Goal: Task Accomplishment & Management: Use online tool/utility

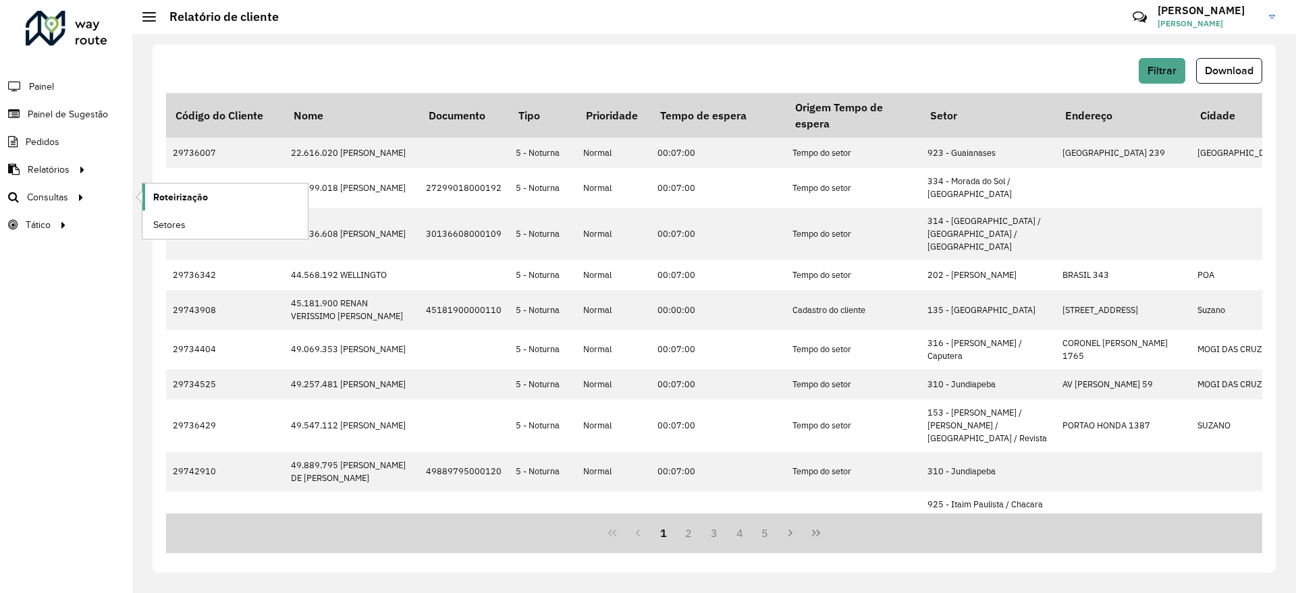
click at [172, 197] on span "Roteirização" at bounding box center [180, 197] width 55 height 14
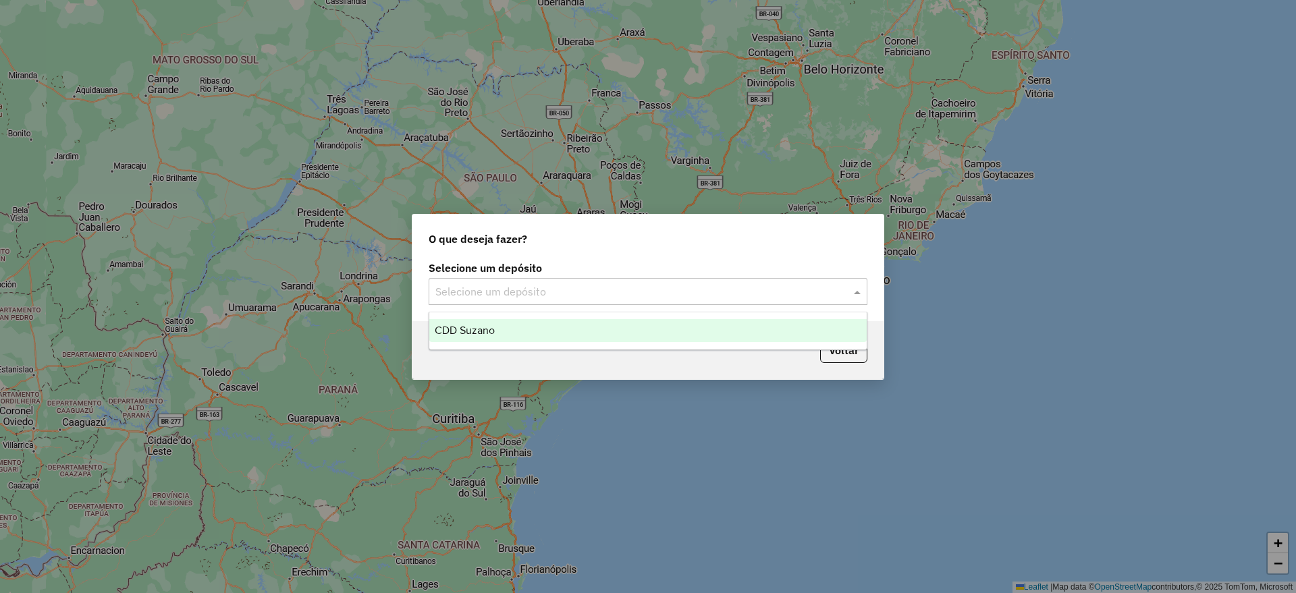
click at [491, 286] on input "text" at bounding box center [635, 292] width 398 height 16
click at [508, 333] on div "CDD Suzano" at bounding box center [648, 330] width 438 height 23
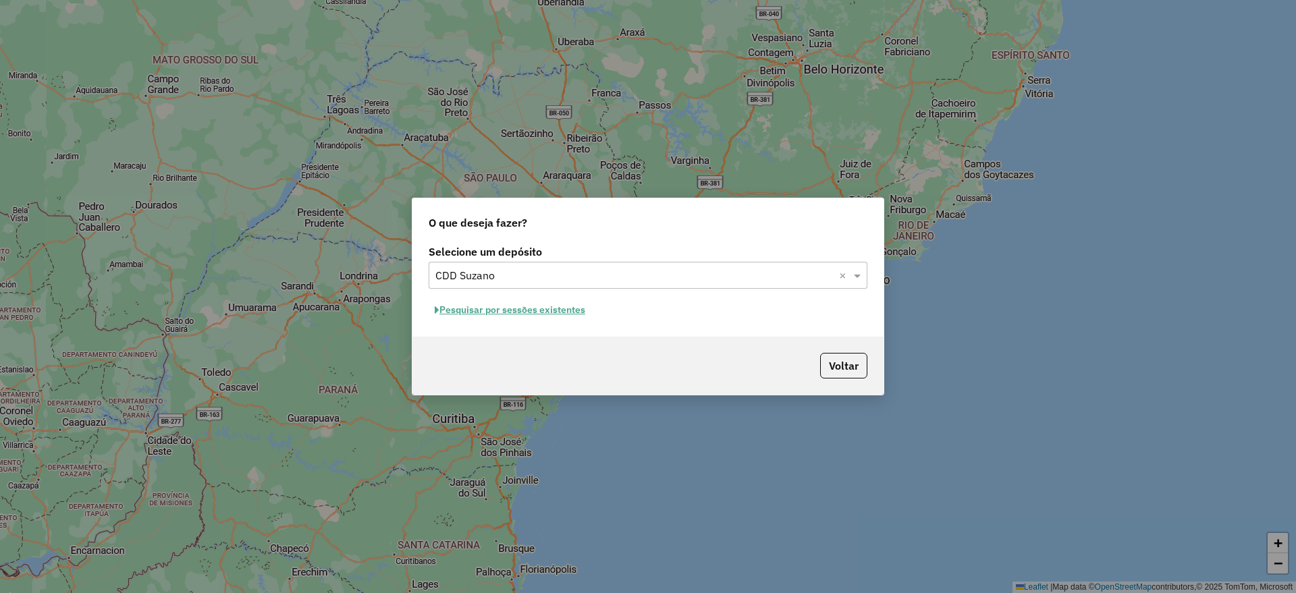
click at [498, 305] on button "Pesquisar por sessões existentes" at bounding box center [510, 310] width 163 height 21
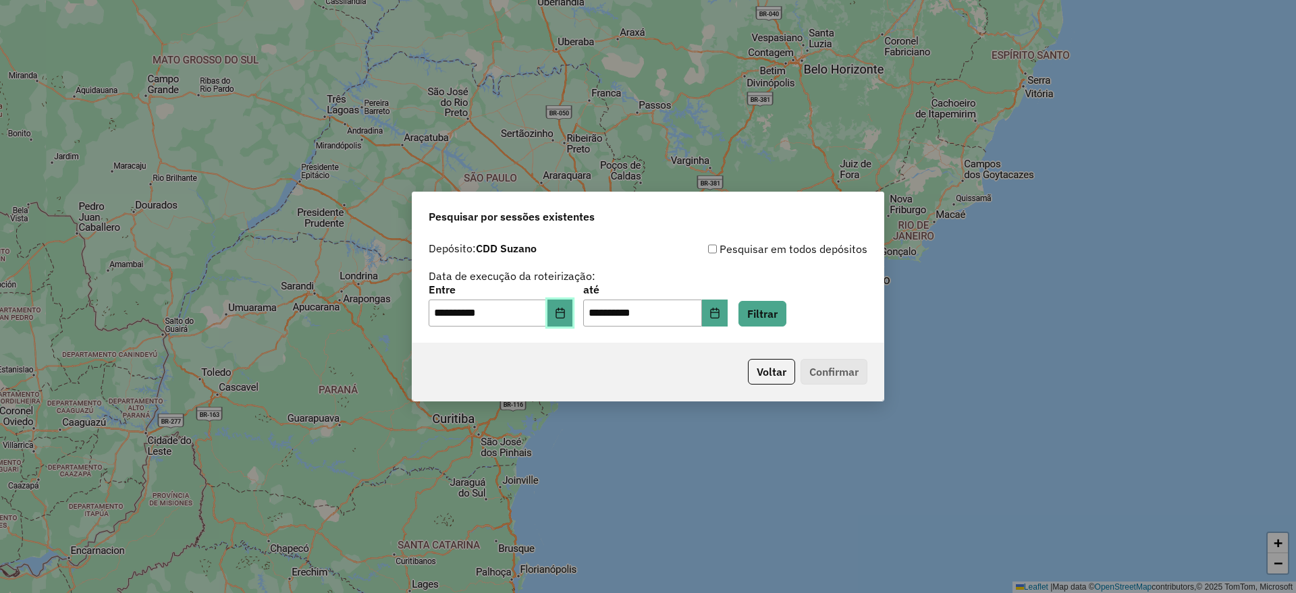
click at [573, 313] on button "Choose Date" at bounding box center [561, 313] width 26 height 27
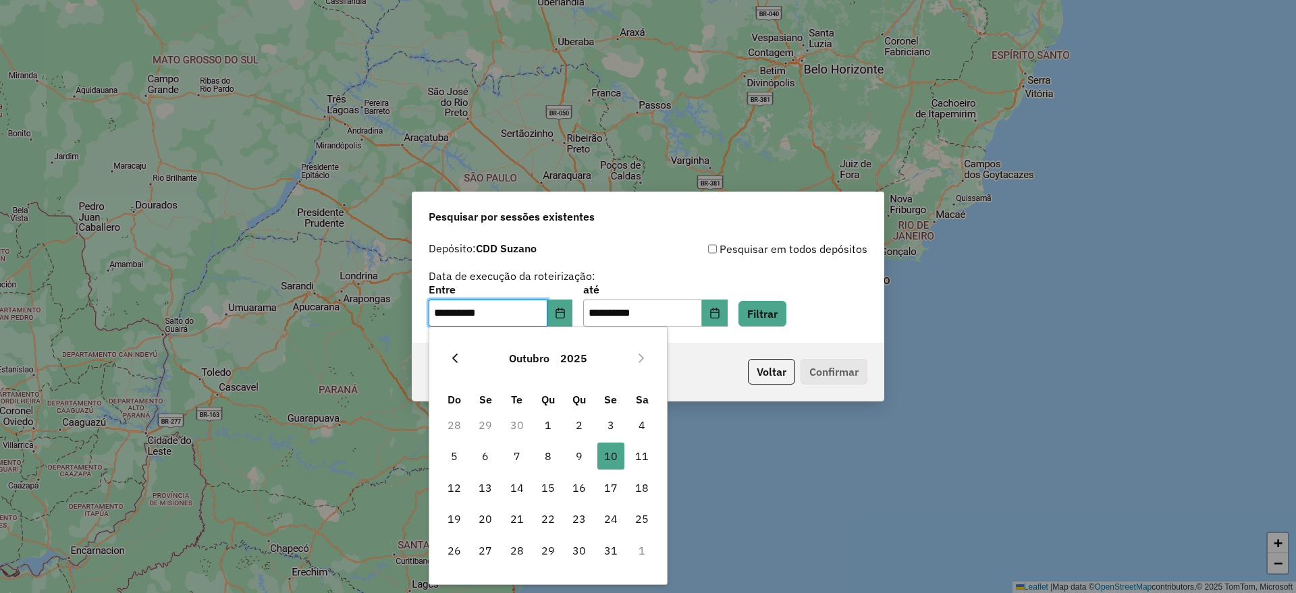
click at [452, 355] on icon "Previous Month" at bounding box center [455, 358] width 11 height 11
click at [634, 488] on span "20" at bounding box center [642, 488] width 27 height 27
type input "**********"
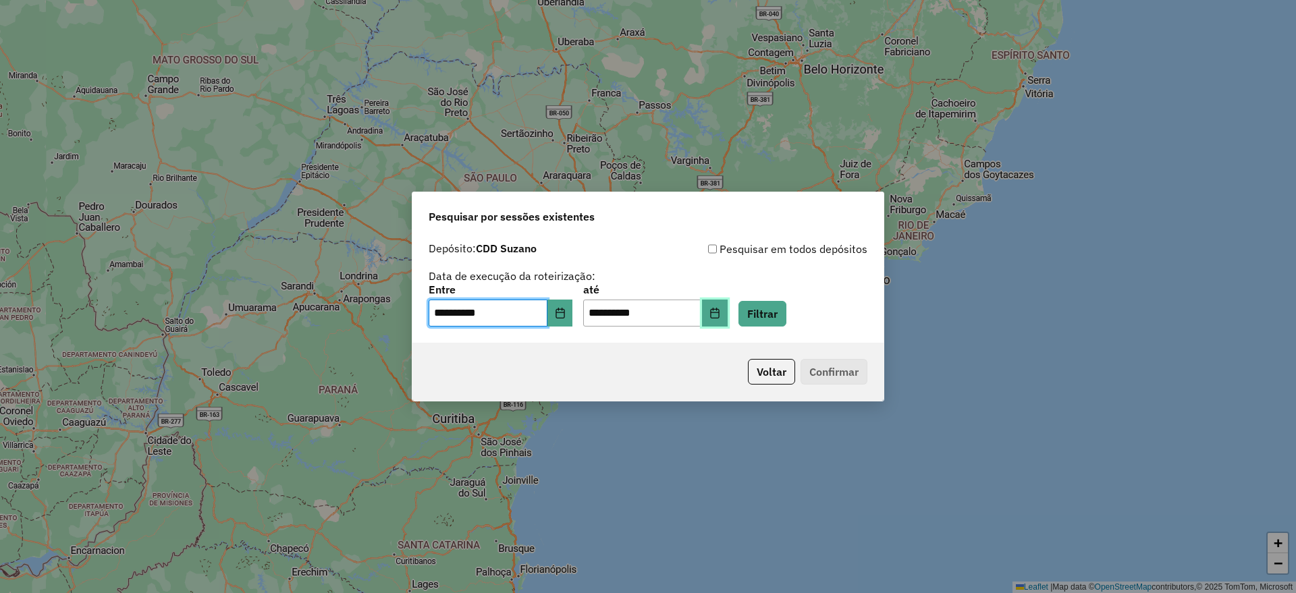
click at [720, 310] on icon "Choose Date" at bounding box center [715, 313] width 11 height 11
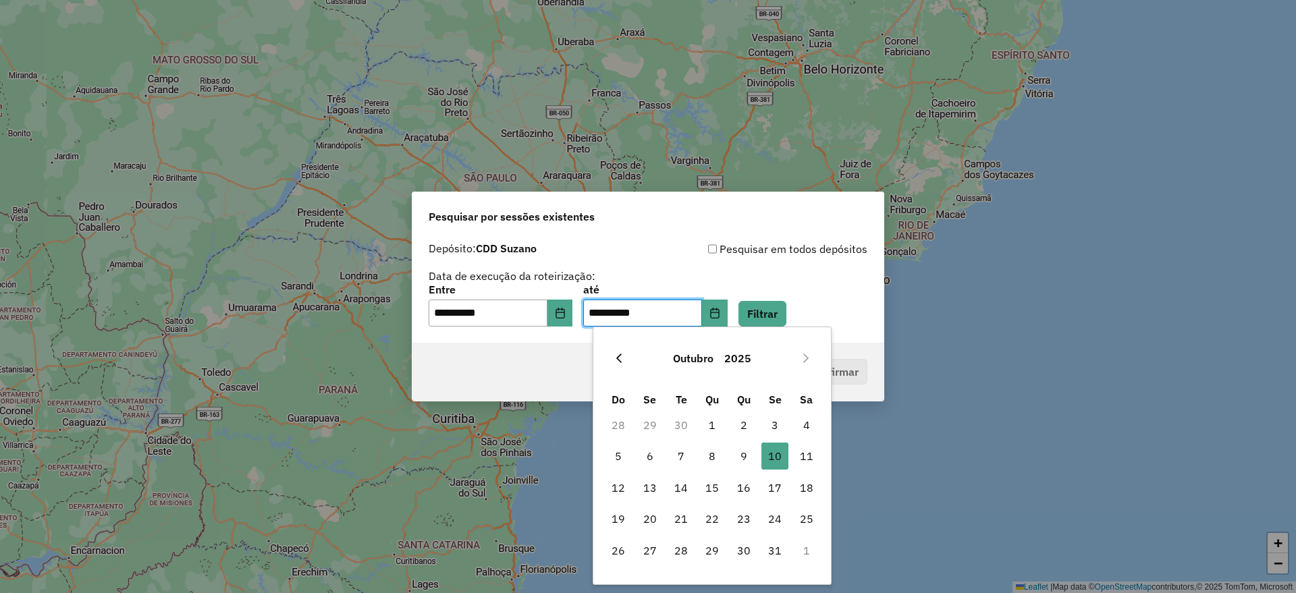
click at [625, 356] on button "Previous Month" at bounding box center [619, 359] width 22 height 22
click at [809, 492] on span "20" at bounding box center [806, 488] width 27 height 27
type input "**********"
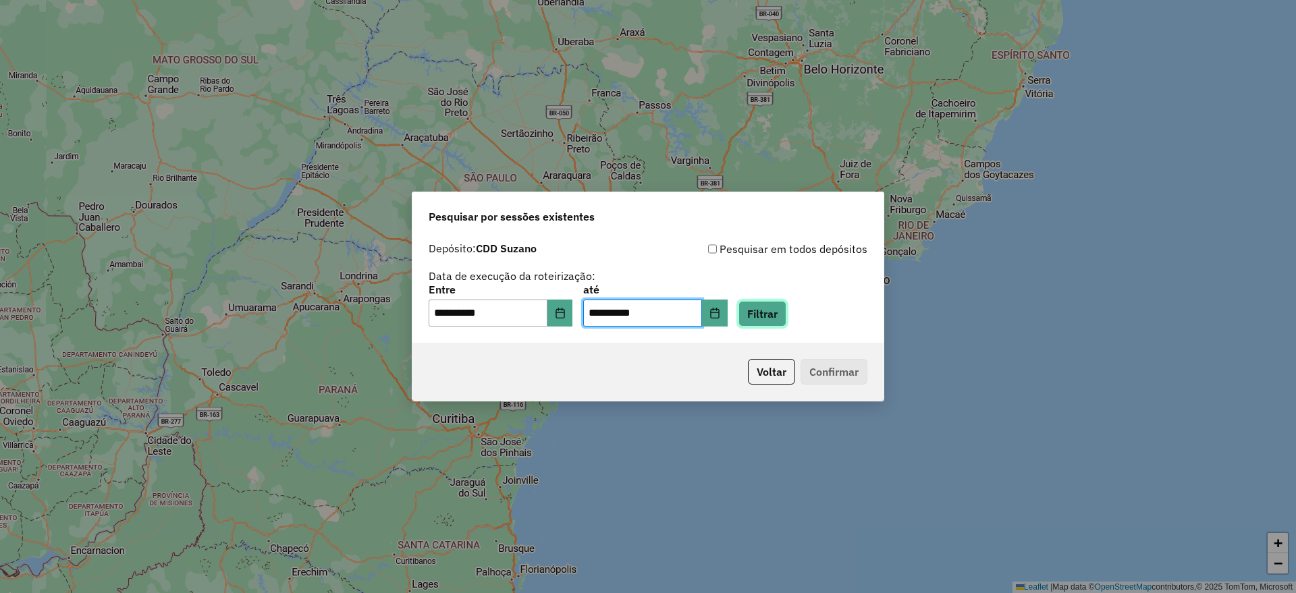
click at [785, 319] on button "Filtrar" at bounding box center [763, 314] width 48 height 26
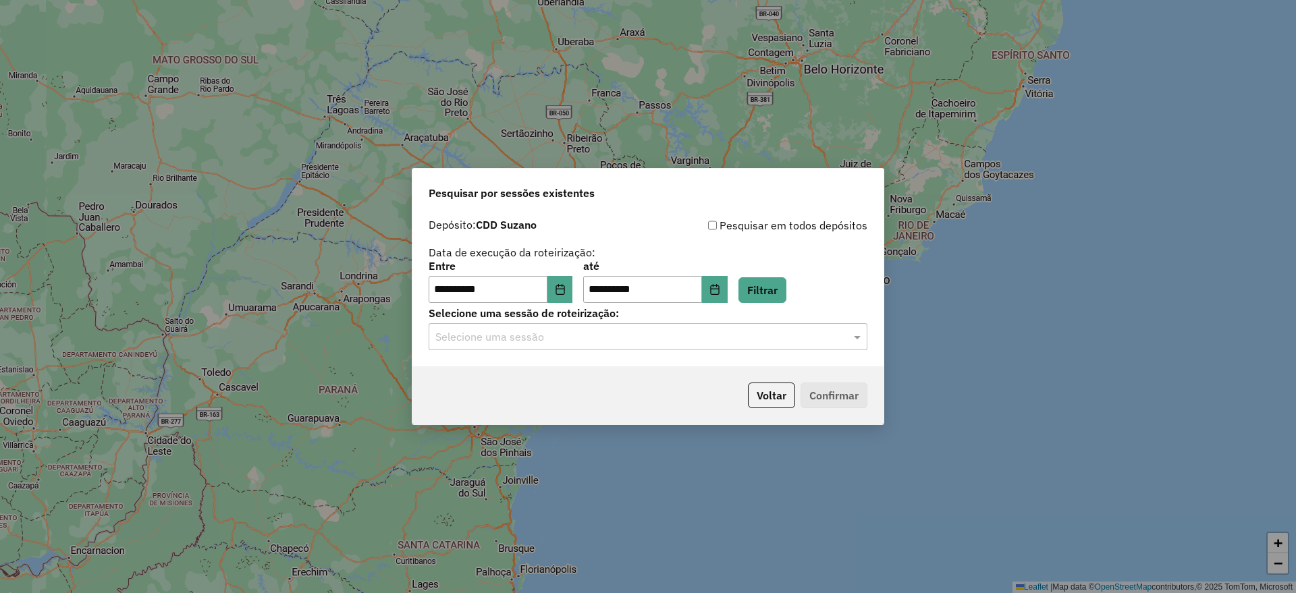
click at [680, 339] on input "text" at bounding box center [635, 337] width 398 height 16
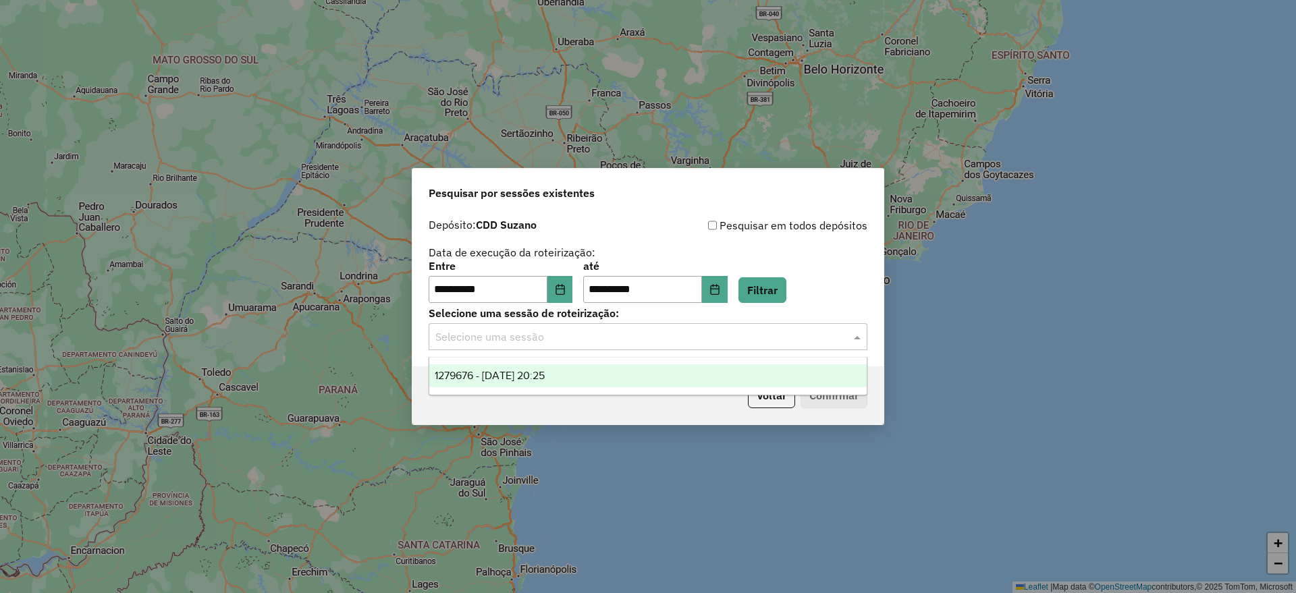
click at [593, 383] on div "1279676 - 20/09/2025 20:25" at bounding box center [648, 376] width 438 height 23
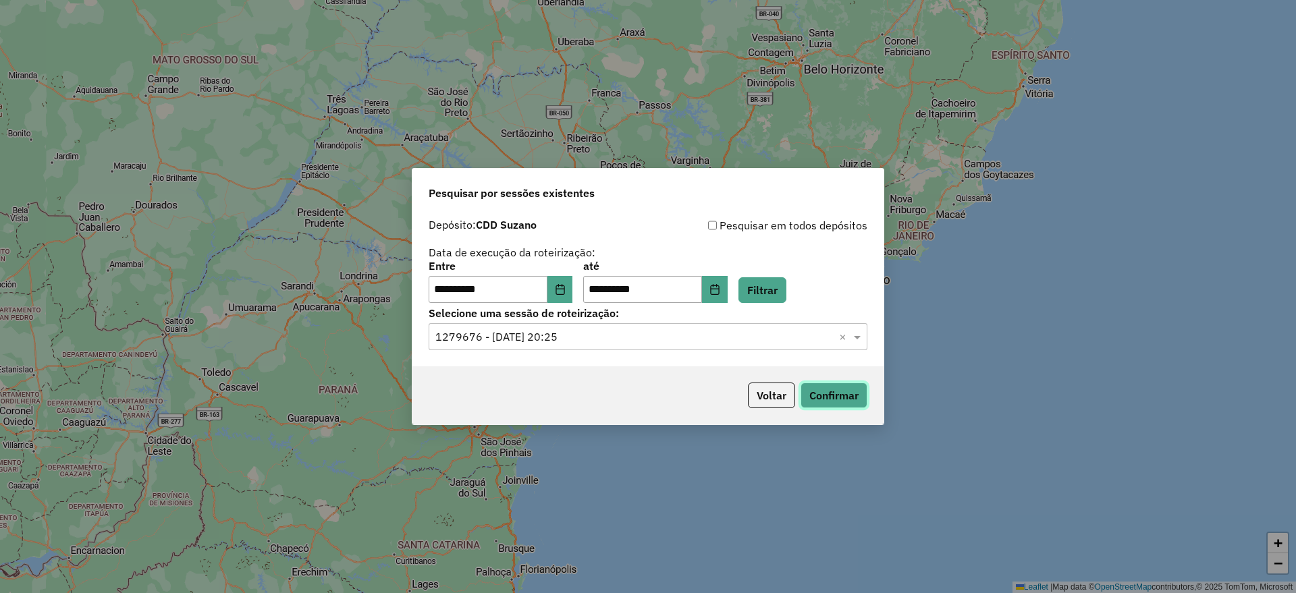
click at [835, 401] on button "Confirmar" at bounding box center [834, 396] width 67 height 26
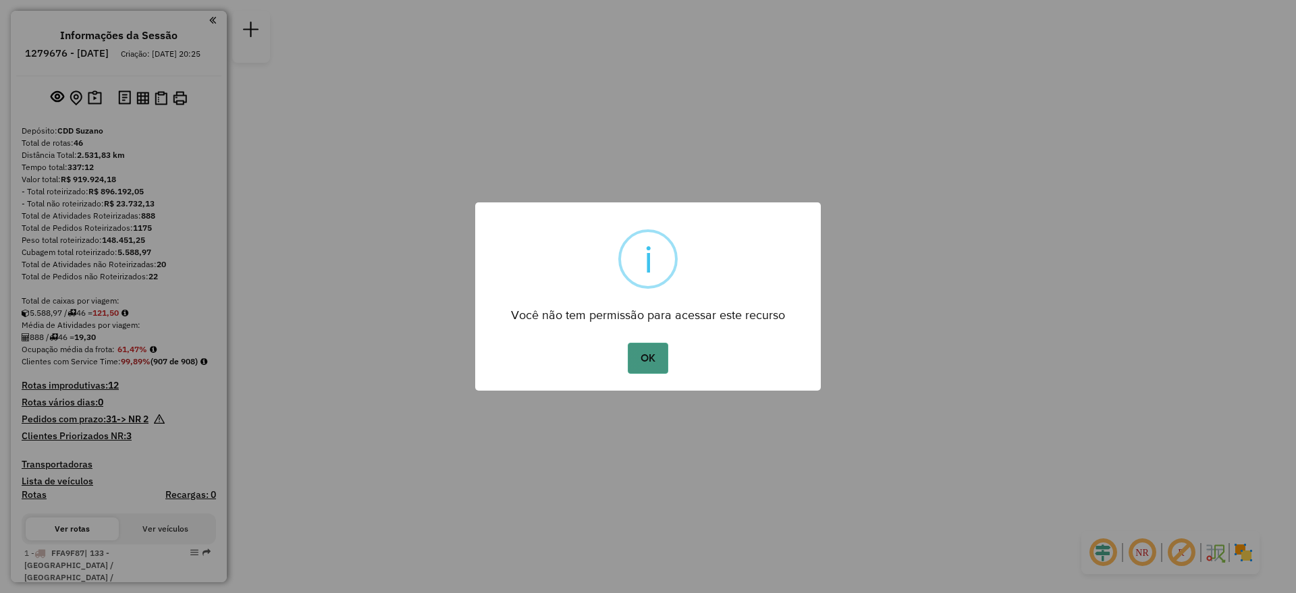
click at [641, 370] on button "OK" at bounding box center [648, 358] width 40 height 31
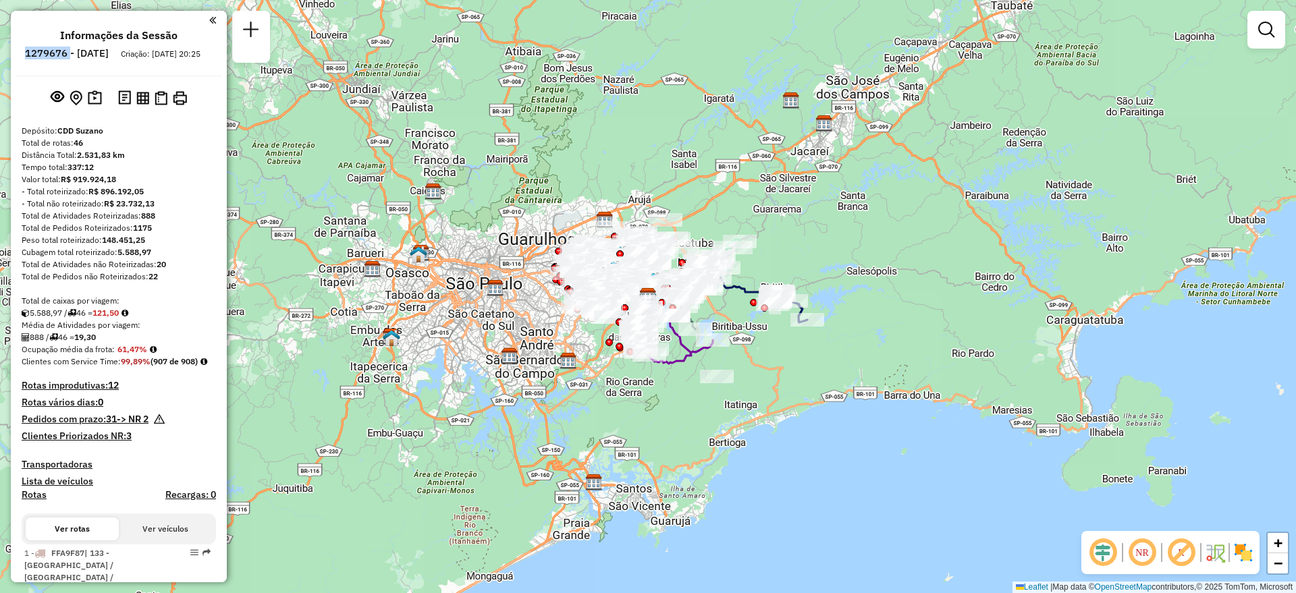
drag, startPoint x: 109, startPoint y: 54, endPoint x: 55, endPoint y: 53, distance: 54.0
click at [55, 53] on ul "Informações da Sessão 1279676 - 20/09/2025 Criação: 19/09/2025 20:25" at bounding box center [118, 47] width 205 height 36
copy h6 "1279676"
